Goal: Task Accomplishment & Management: Manage account settings

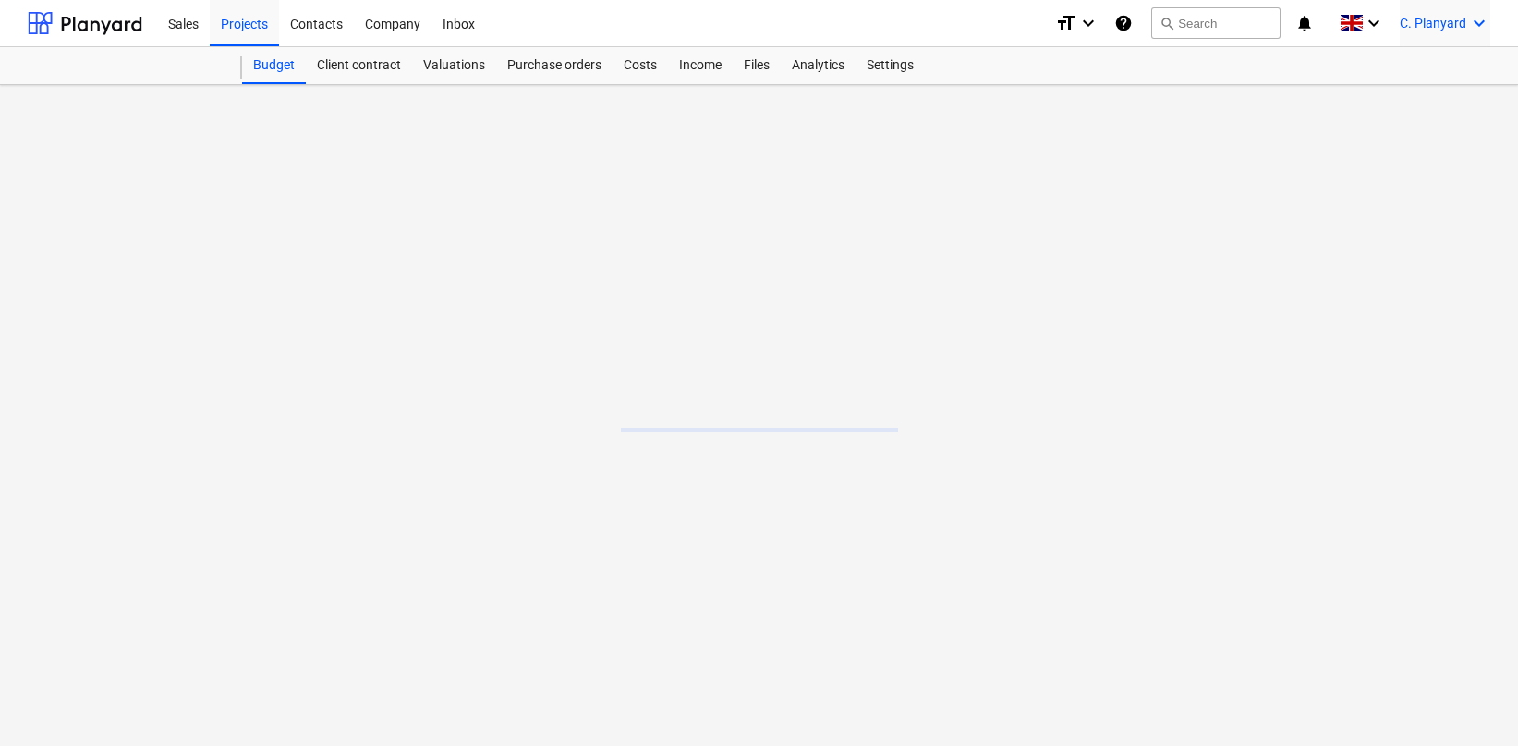
click at [1455, 18] on span "C. Planyard" at bounding box center [1433, 23] width 67 height 15
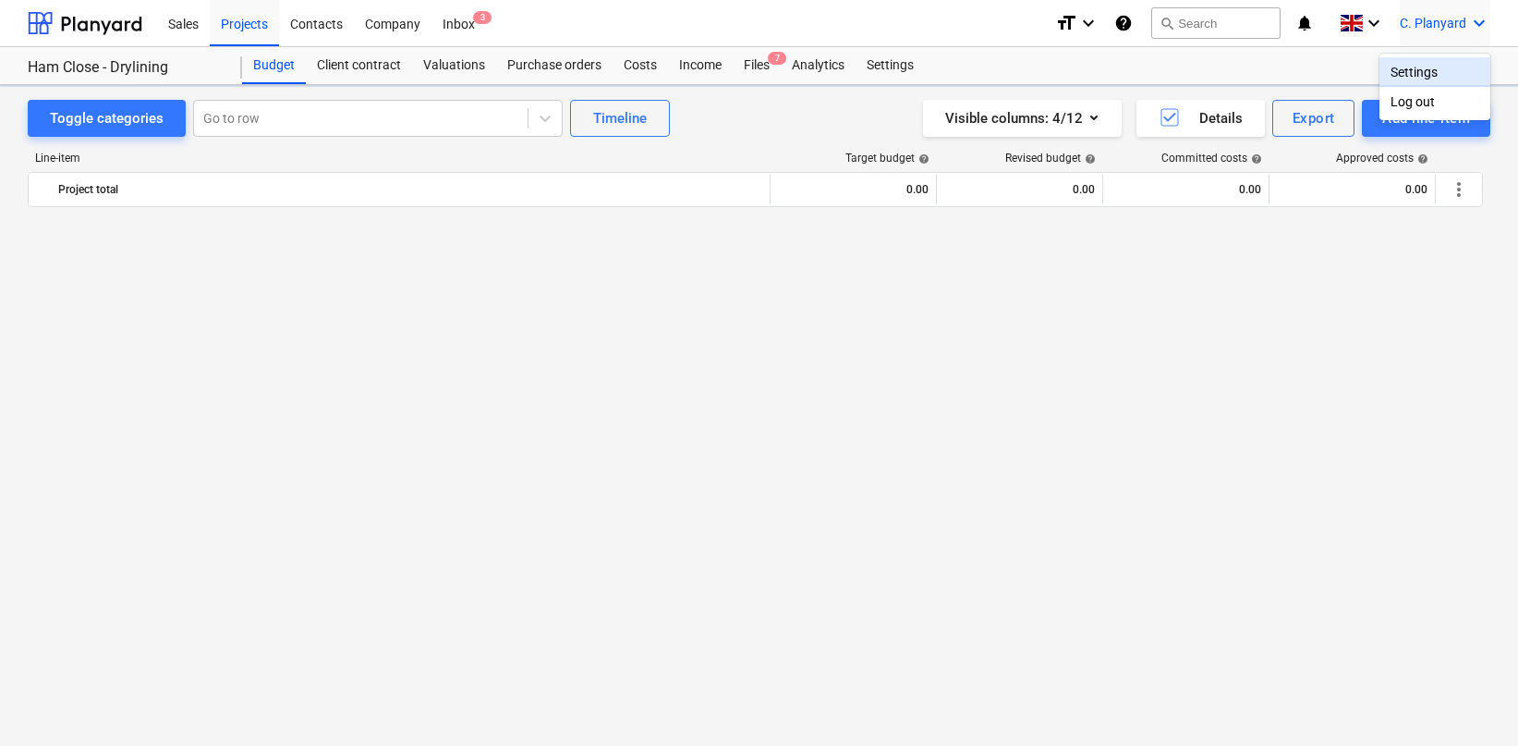
scroll to position [5076, 0]
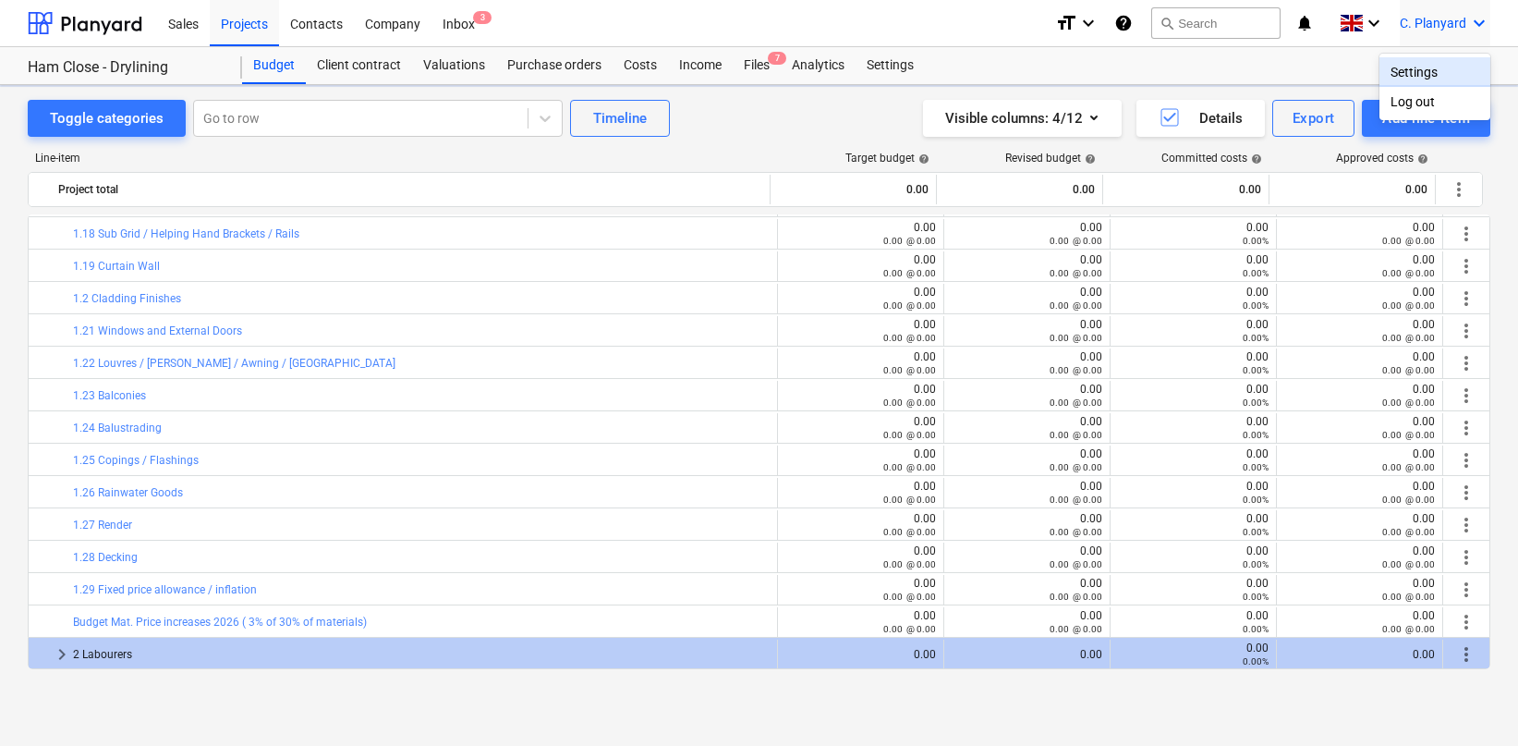
click at [1400, 105] on div "Log out" at bounding box center [1435, 102] width 111 height 30
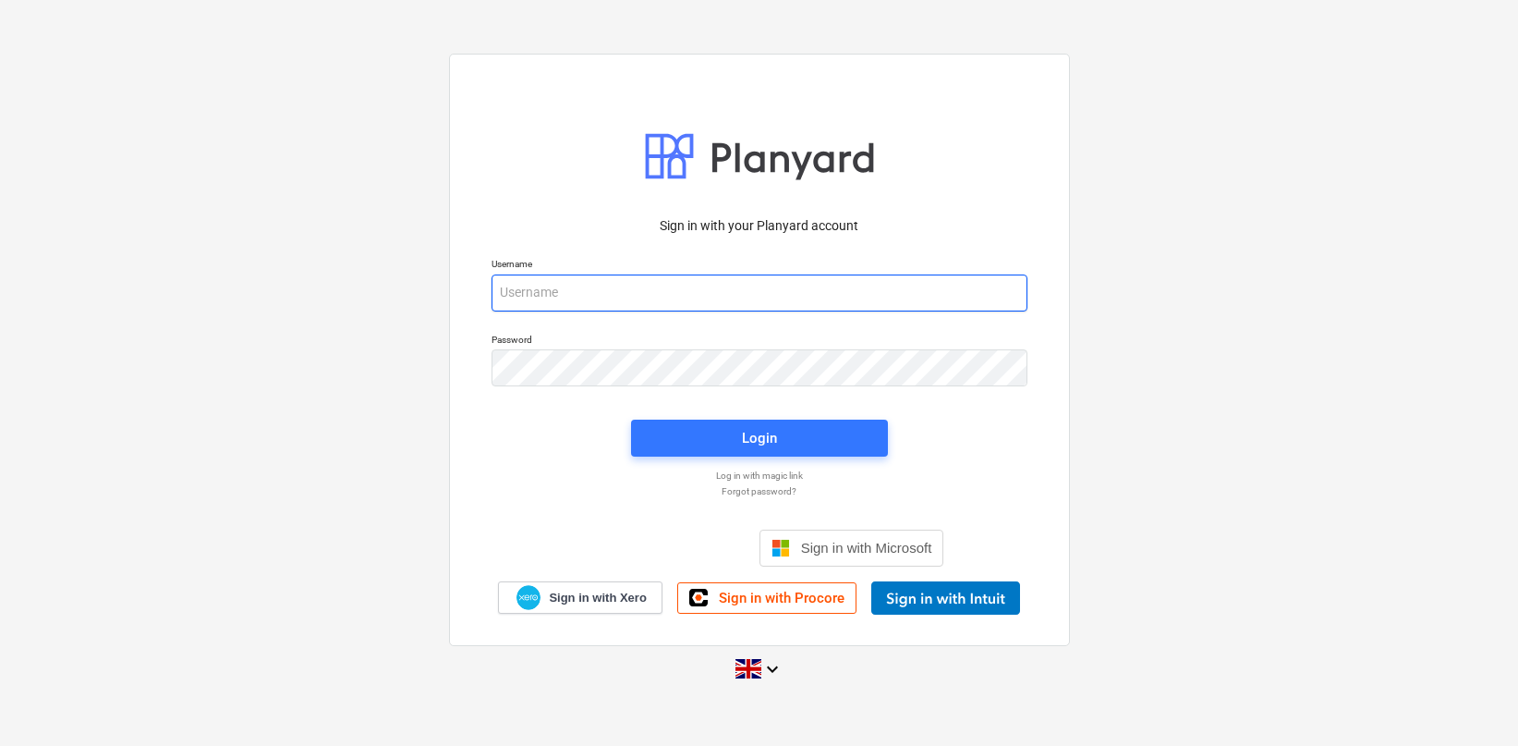
click at [546, 298] on input "email" at bounding box center [760, 292] width 536 height 37
type input "[PERSON_NAME][EMAIL_ADDRESS][DOMAIN_NAME]"
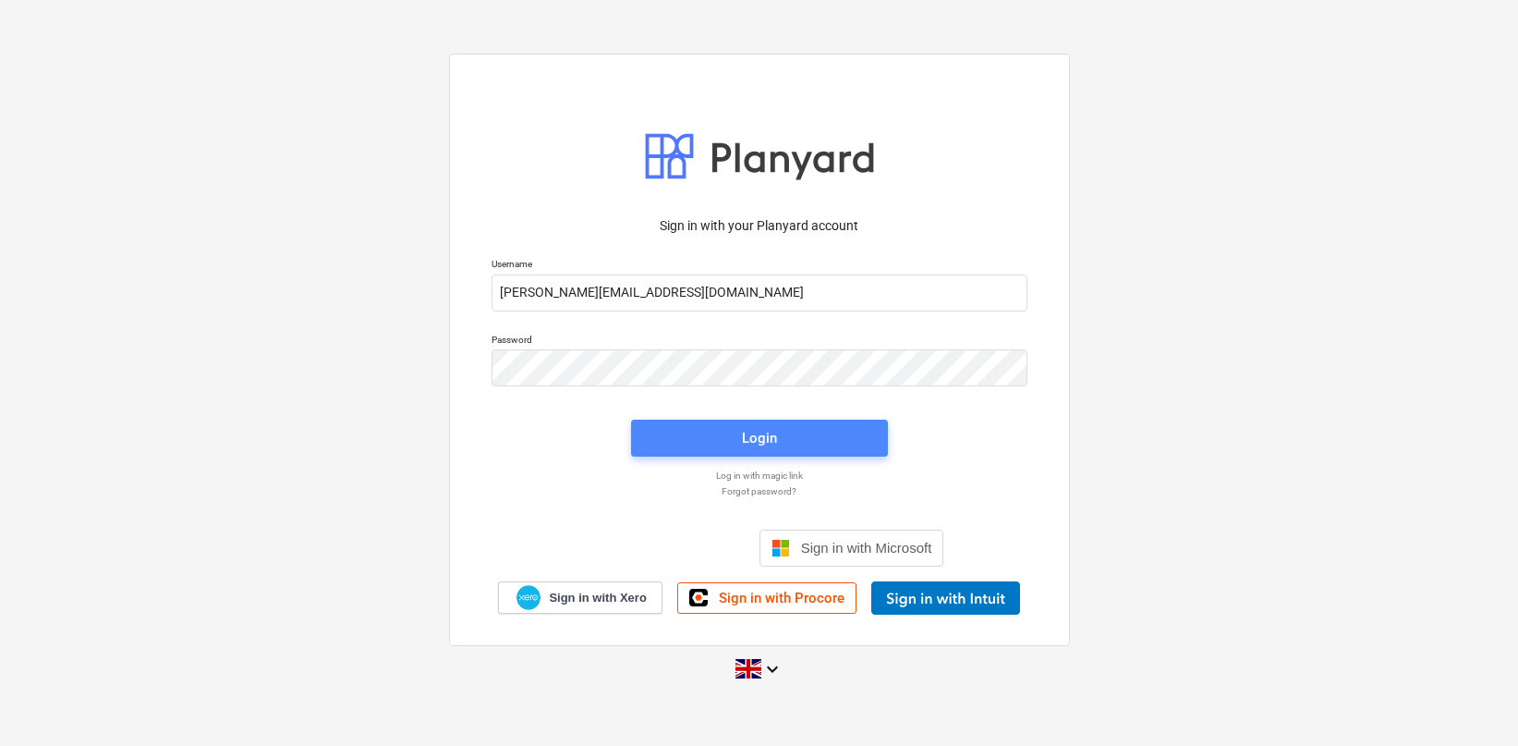
click at [701, 435] on span "Login" at bounding box center [759, 438] width 213 height 24
